Goal: Check status

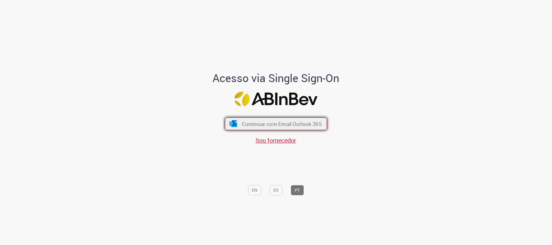
click at [309, 123] on span "Continuar com Email Outlook 365" at bounding box center [282, 124] width 80 height 7
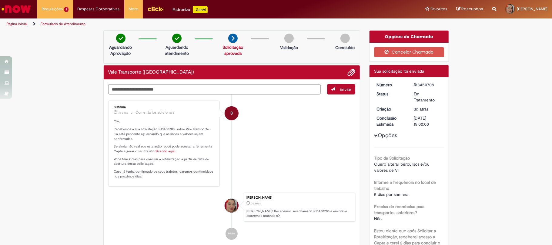
scroll to position [81, 0]
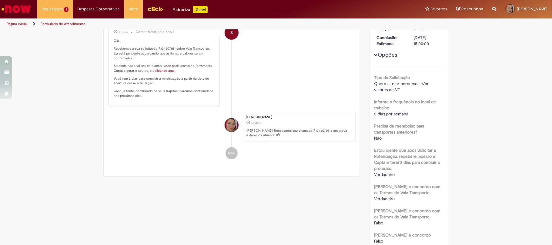
click at [164, 73] on p "Olá, Recebemos a sua solicitação R13450708, sobre Vale Transporte. Ela está pen…" at bounding box center [164, 68] width 101 height 60
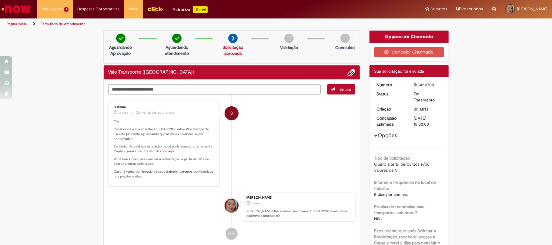
click at [162, 153] on link "clicando aqui." at bounding box center [165, 151] width 21 height 5
